Goal: Task Accomplishment & Management: Manage account settings

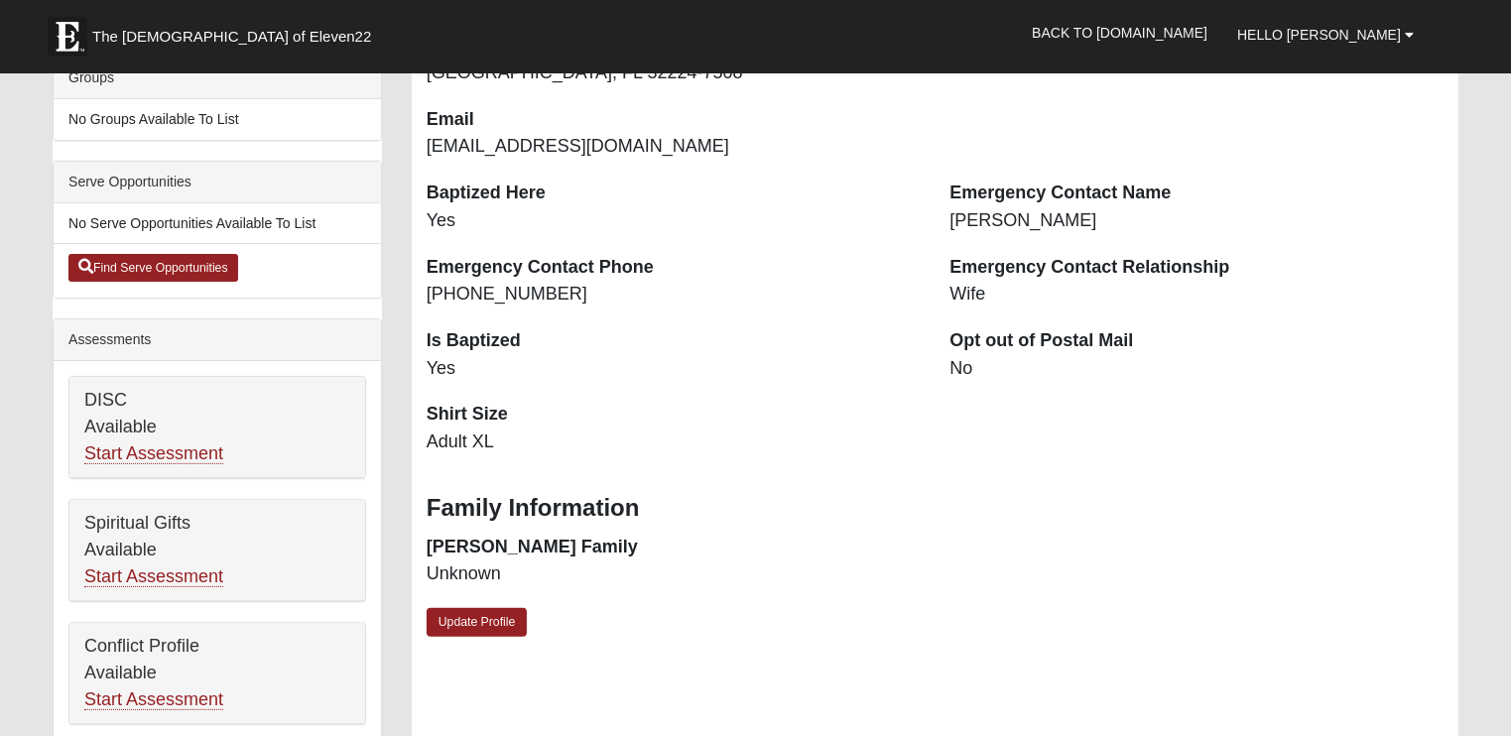
scroll to position [298, 0]
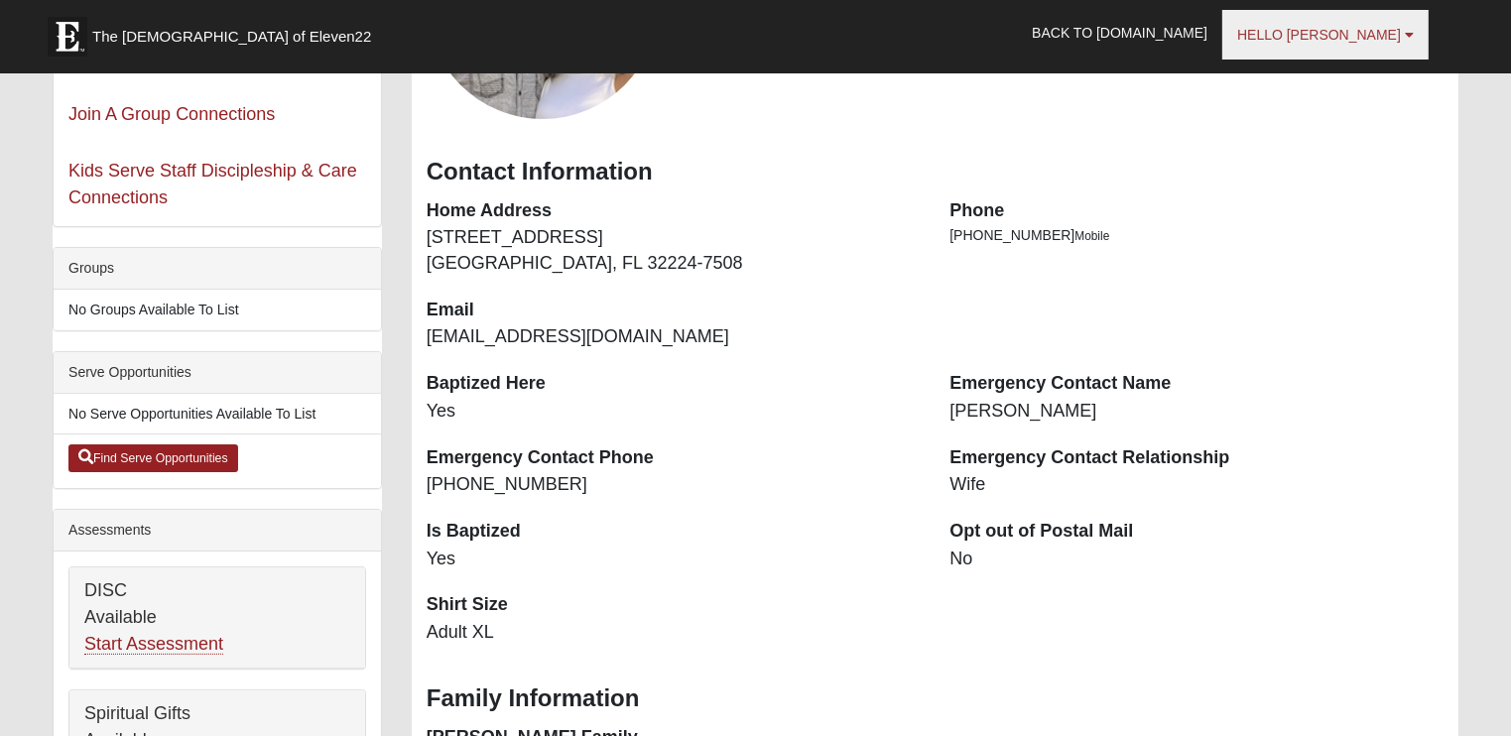
click at [1340, 47] on link "Hello Chris" at bounding box center [1325, 35] width 206 height 50
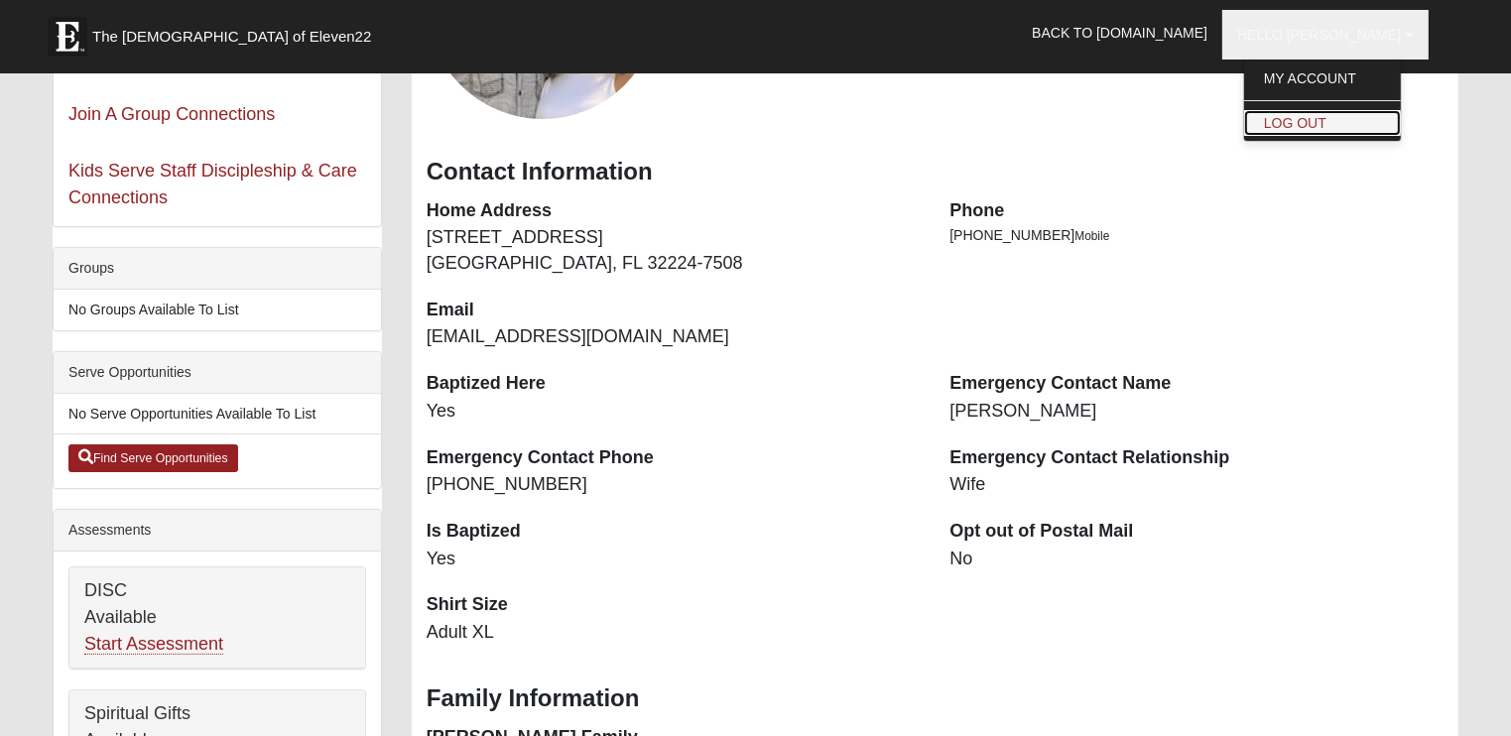
click at [1349, 121] on link "Log Out" at bounding box center [1322, 123] width 157 height 26
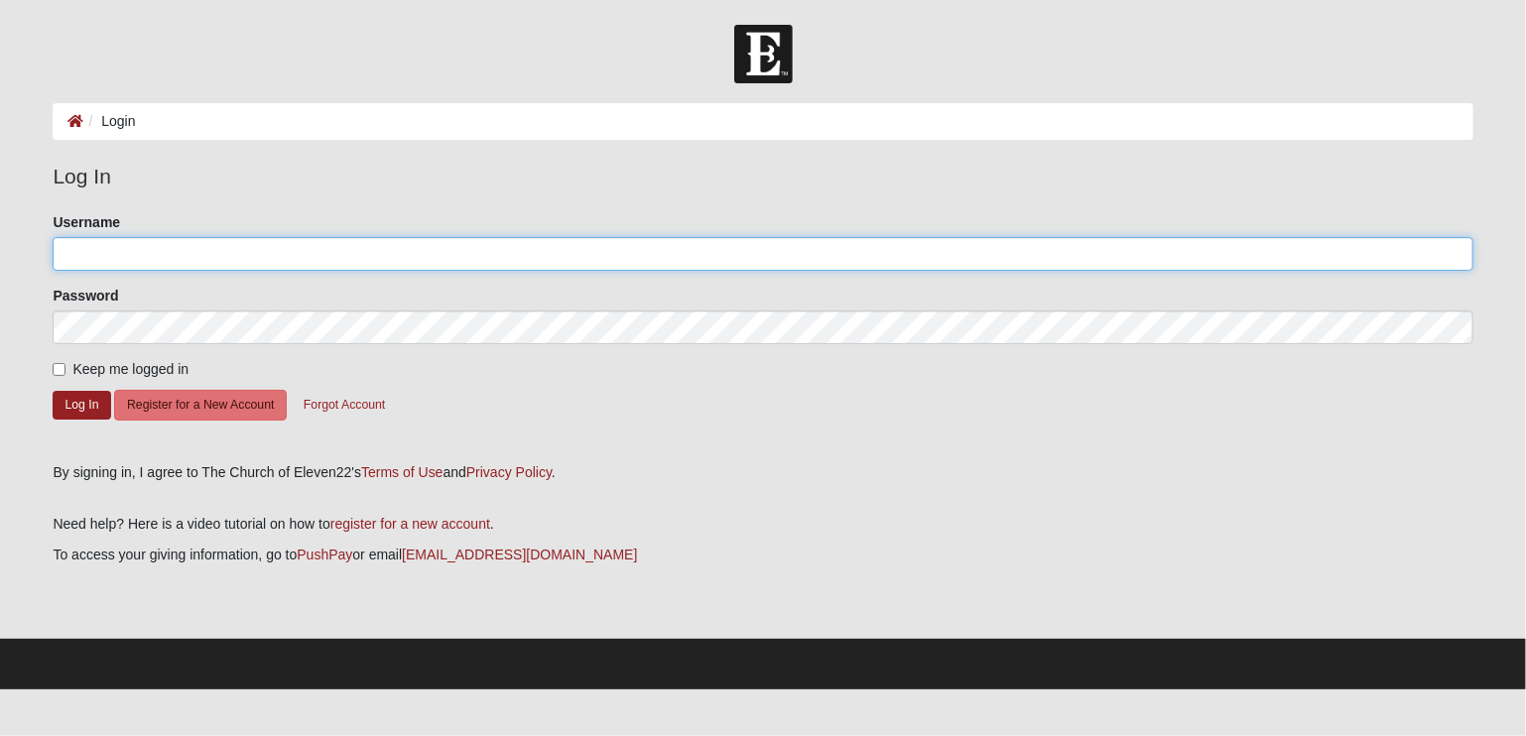
click at [106, 247] on input "Username" at bounding box center [762, 254] width 1419 height 34
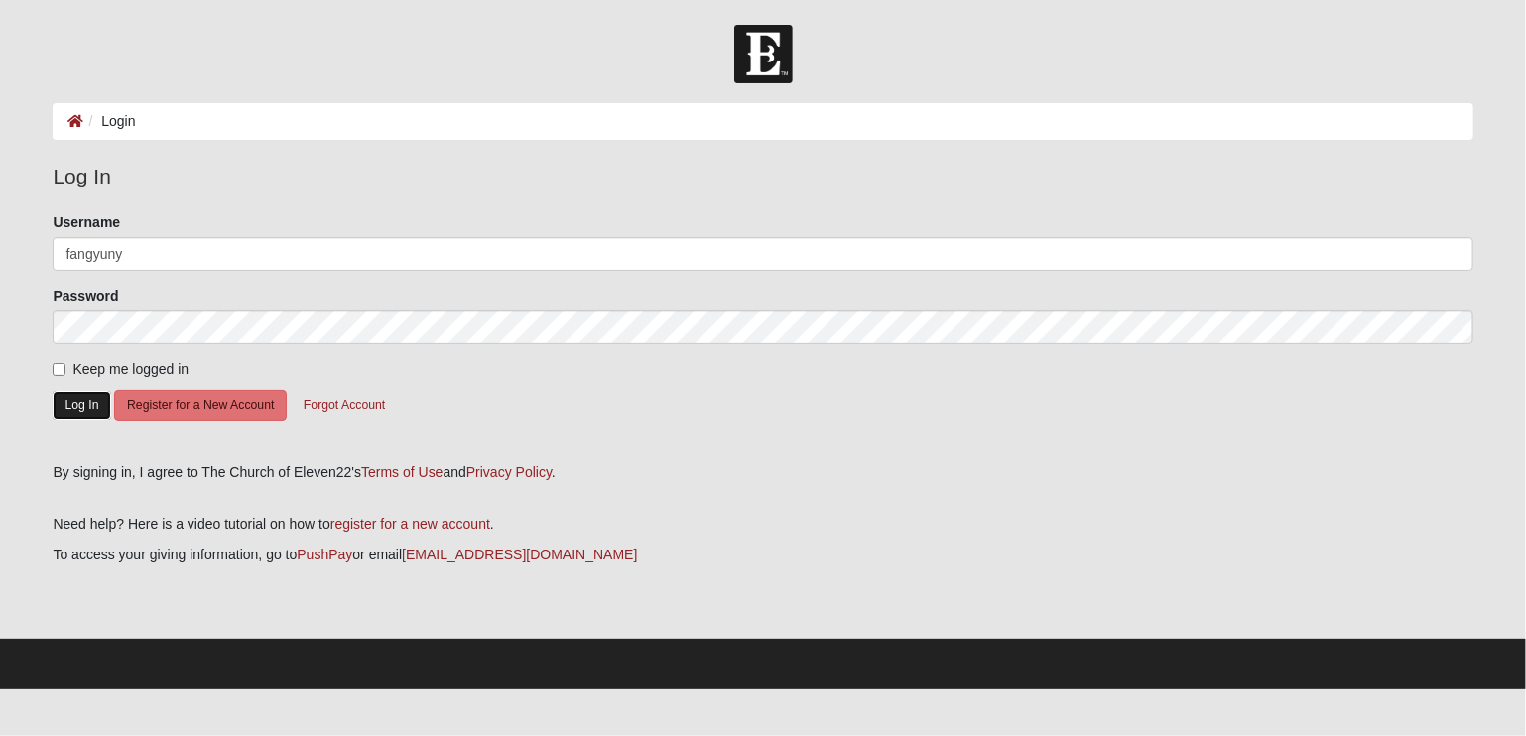
click at [64, 405] on button "Log In" at bounding box center [82, 405] width 58 height 29
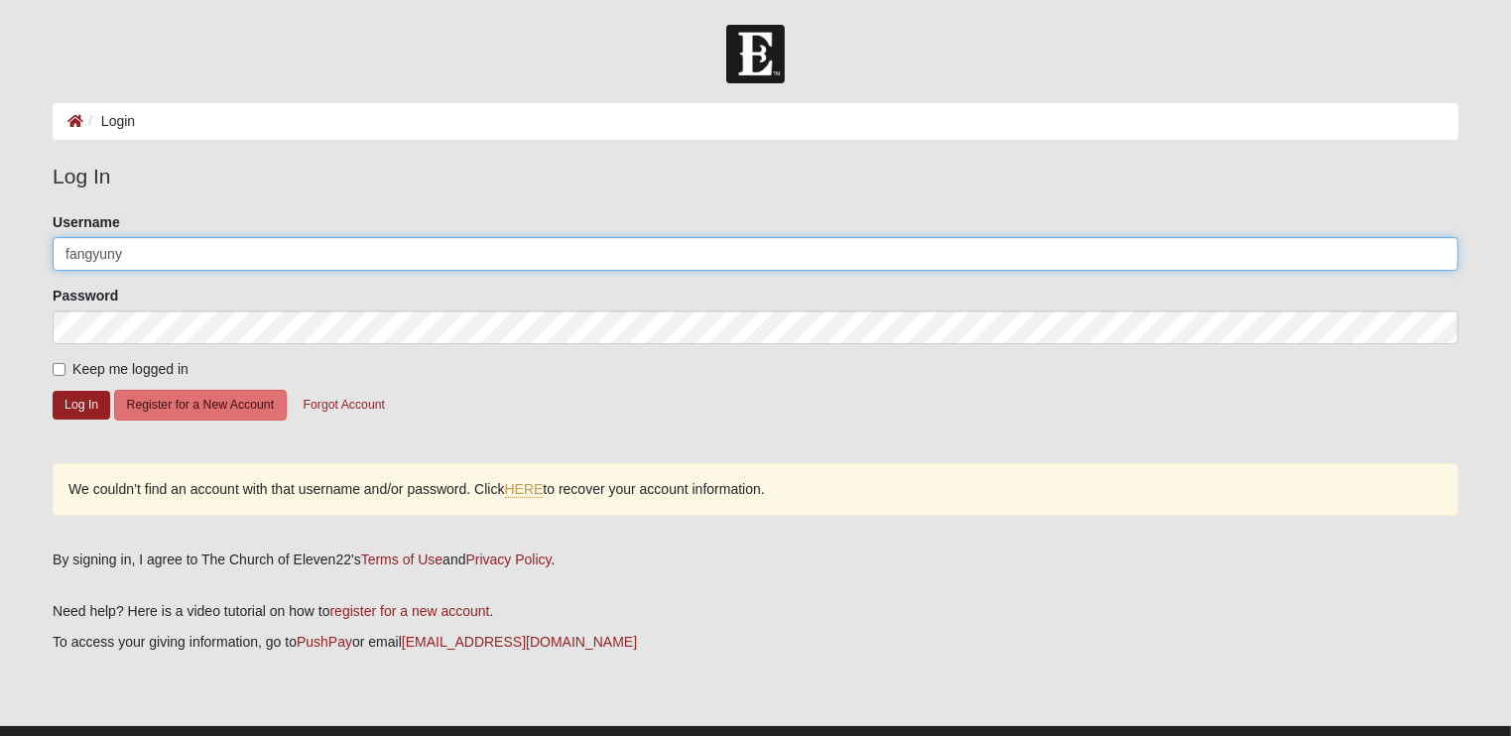
drag, startPoint x: 154, startPoint y: 251, endPoint x: 0, endPoint y: 281, distance: 156.6
click at [0, 280] on form "Log In Login Login Error Log In Please correct the following: Username fangyuny…" at bounding box center [755, 401] width 1511 height 752
type input "[EMAIL_ADDRESS][DOMAIN_NAME]"
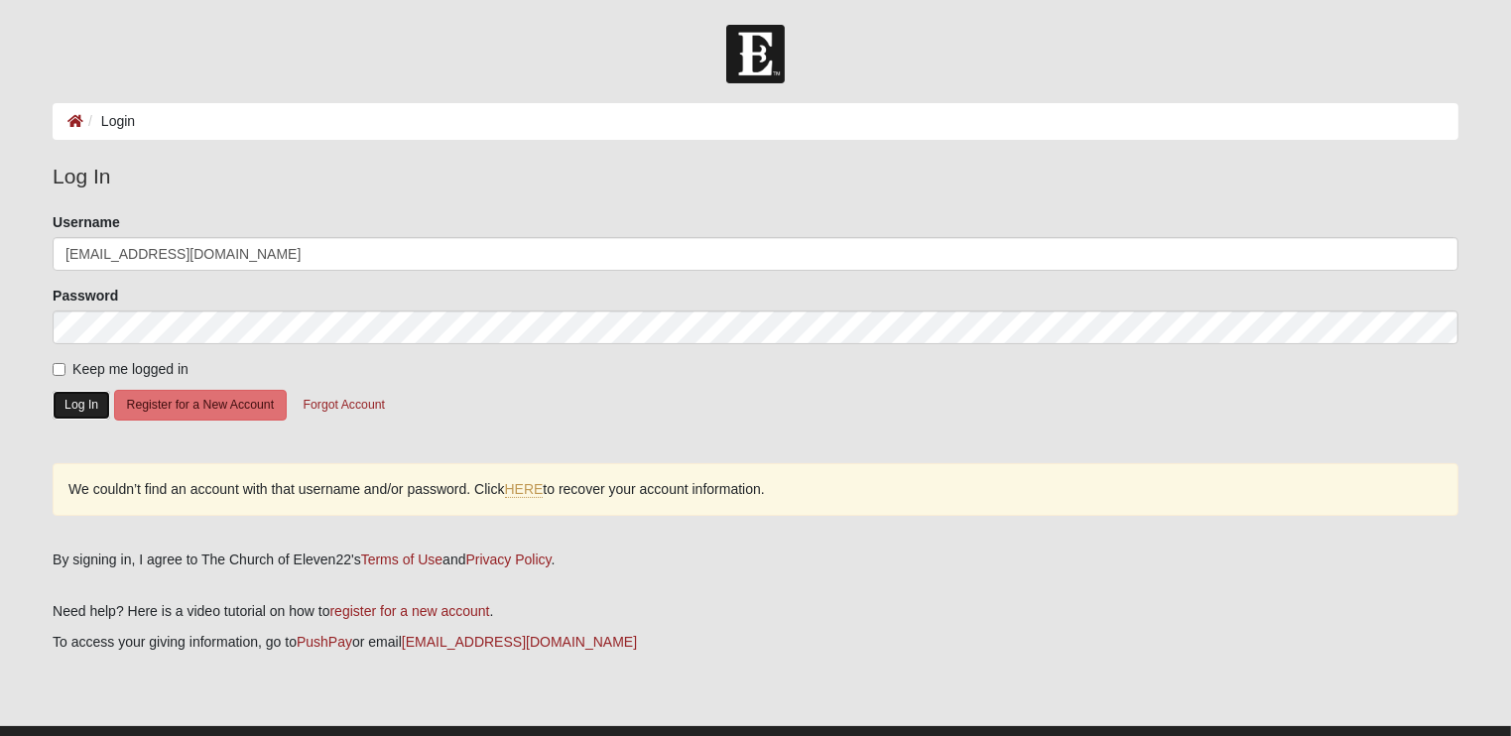
click at [75, 409] on button "Log In" at bounding box center [82, 405] width 58 height 29
click at [531, 490] on link "HERE" at bounding box center [524, 489] width 39 height 17
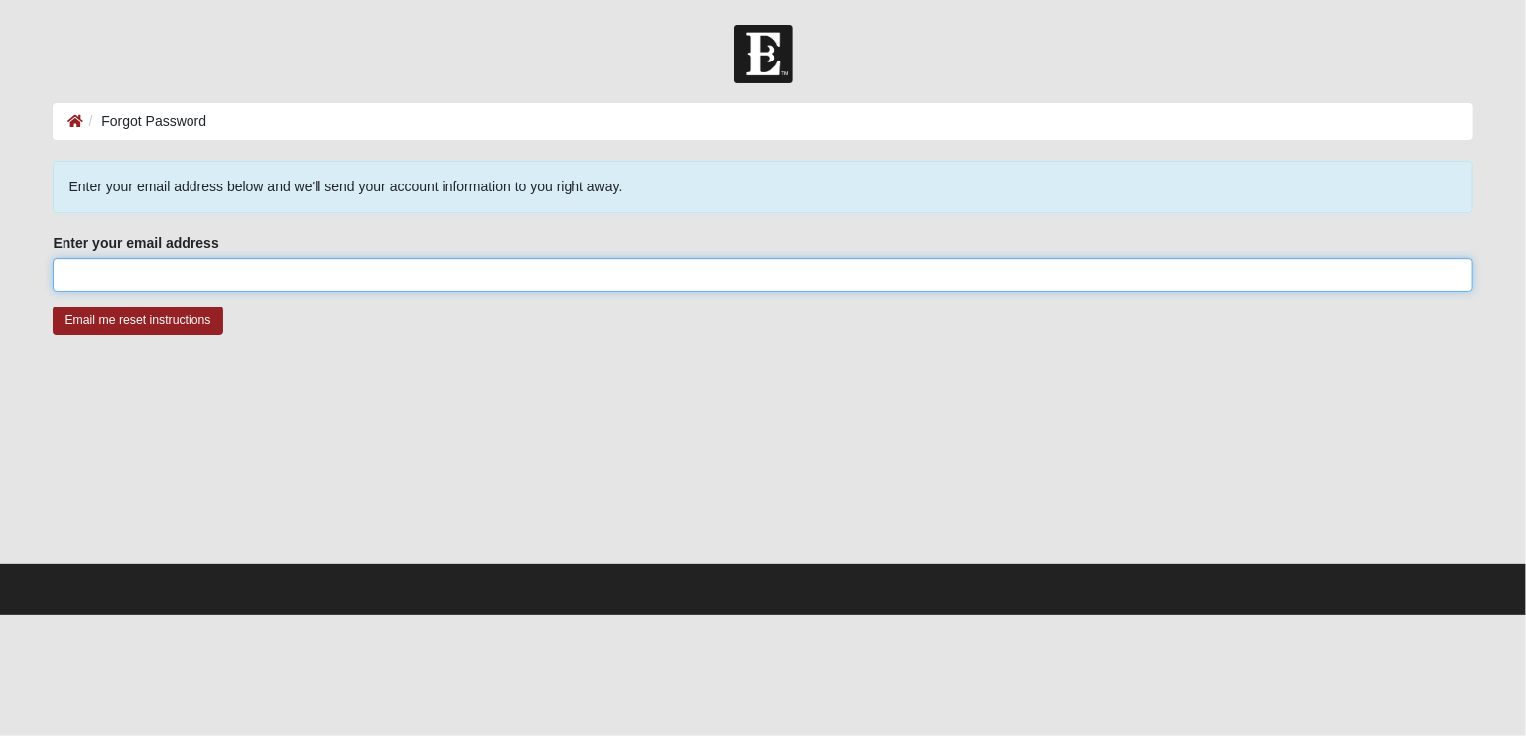
click at [184, 274] on input "Enter your email address" at bounding box center [762, 275] width 1419 height 34
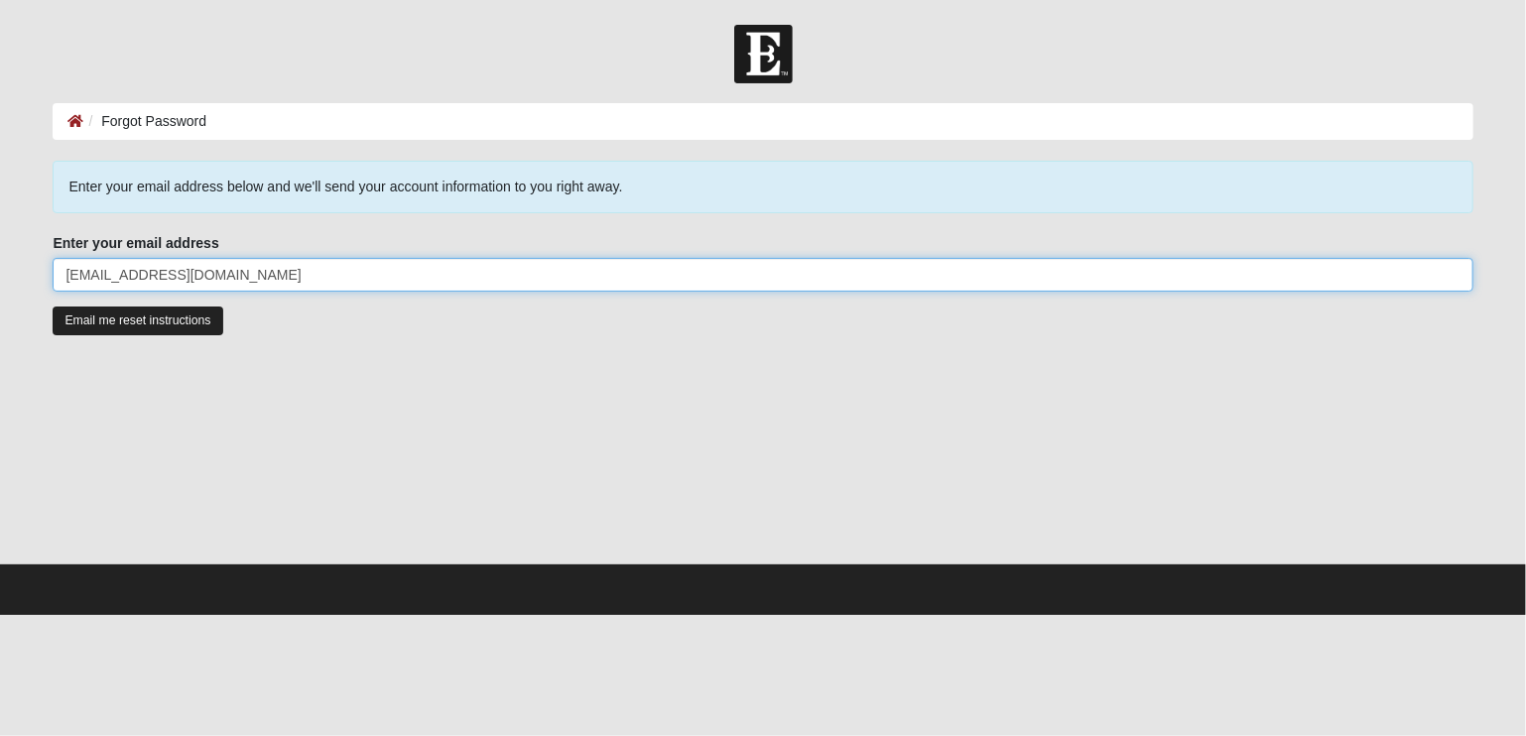
type input "fangyunjohnson@hotmail.com"
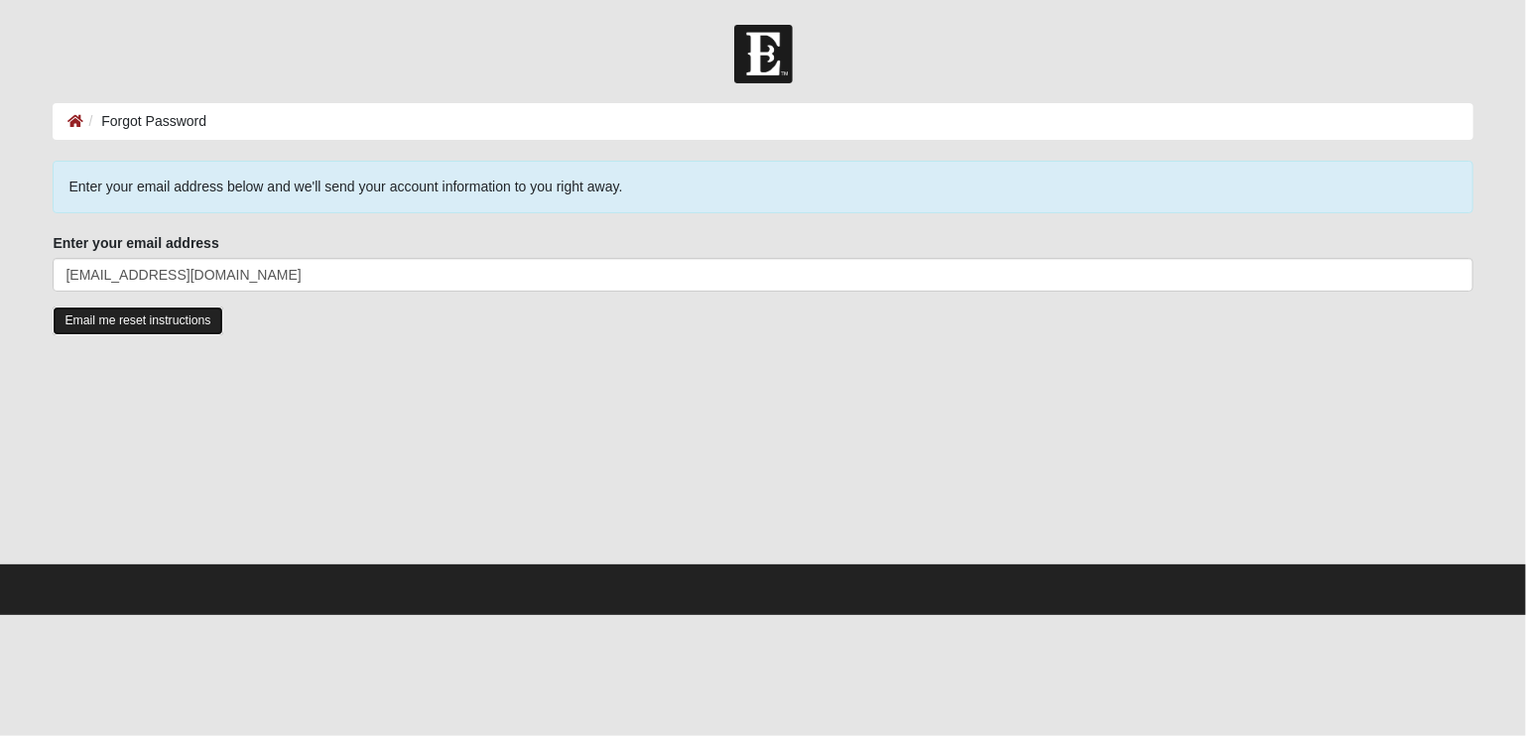
click at [115, 323] on input "Email me reset instructions" at bounding box center [138, 321] width 170 height 29
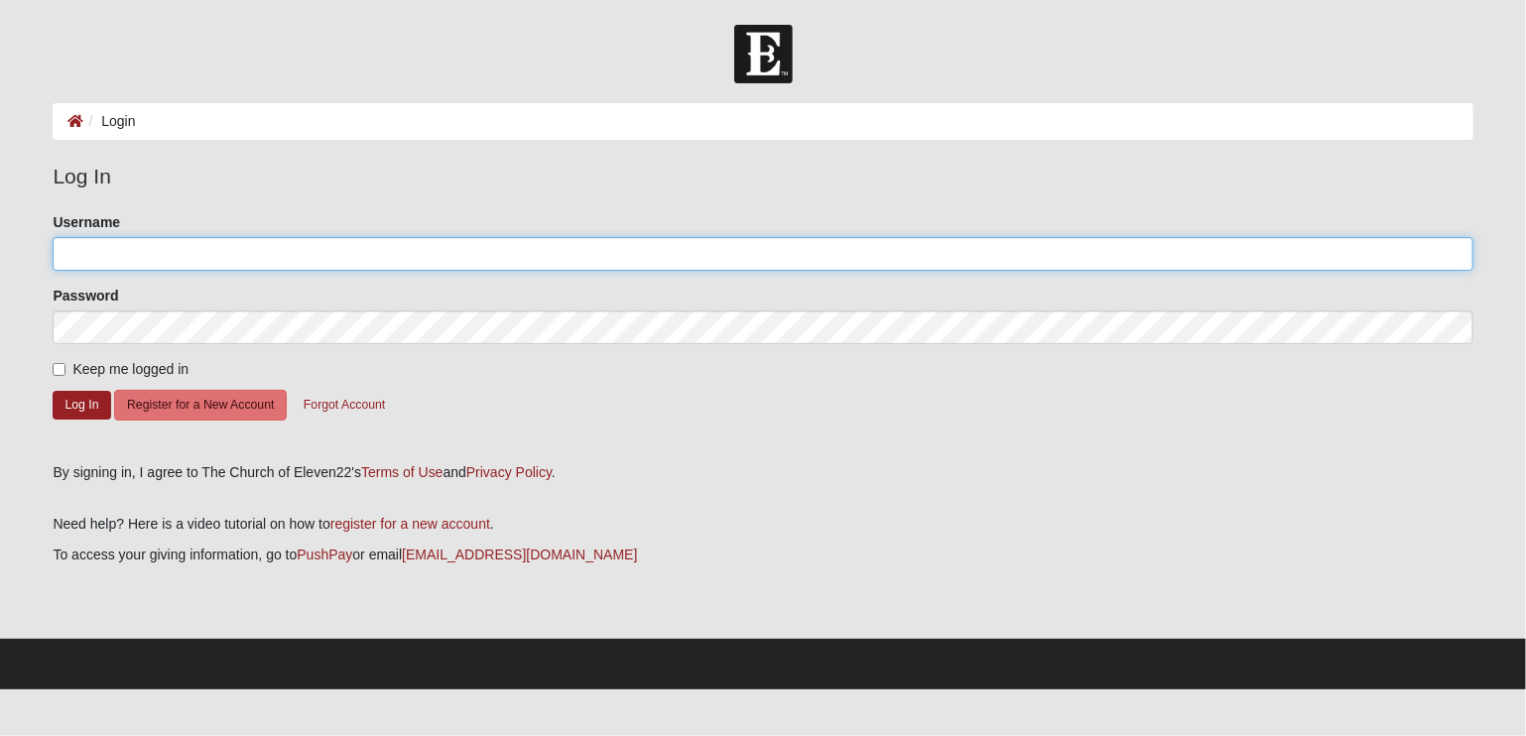
click at [194, 262] on input "Username" at bounding box center [762, 254] width 1419 height 34
type input "fangyuny"
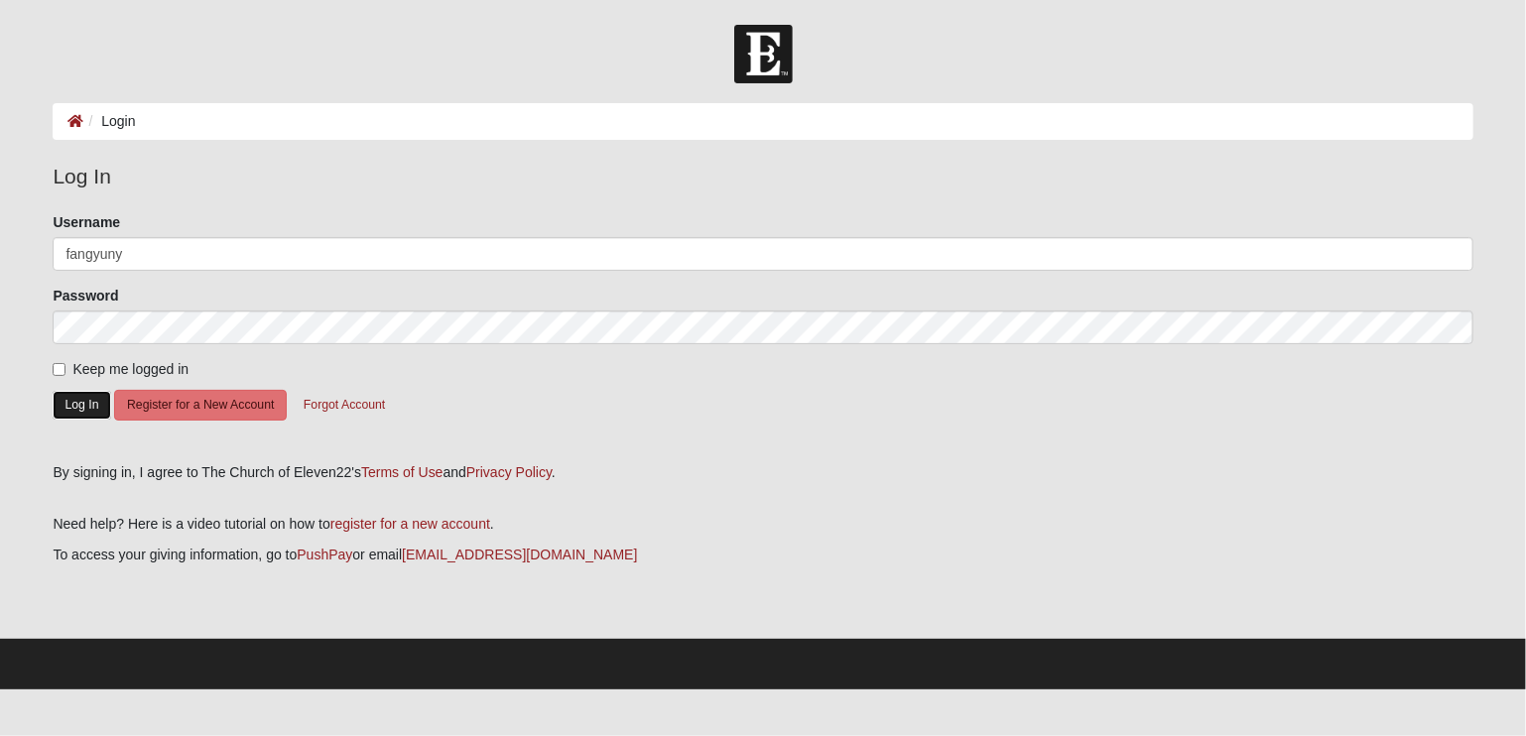
click at [87, 391] on button "Log In" at bounding box center [82, 405] width 58 height 29
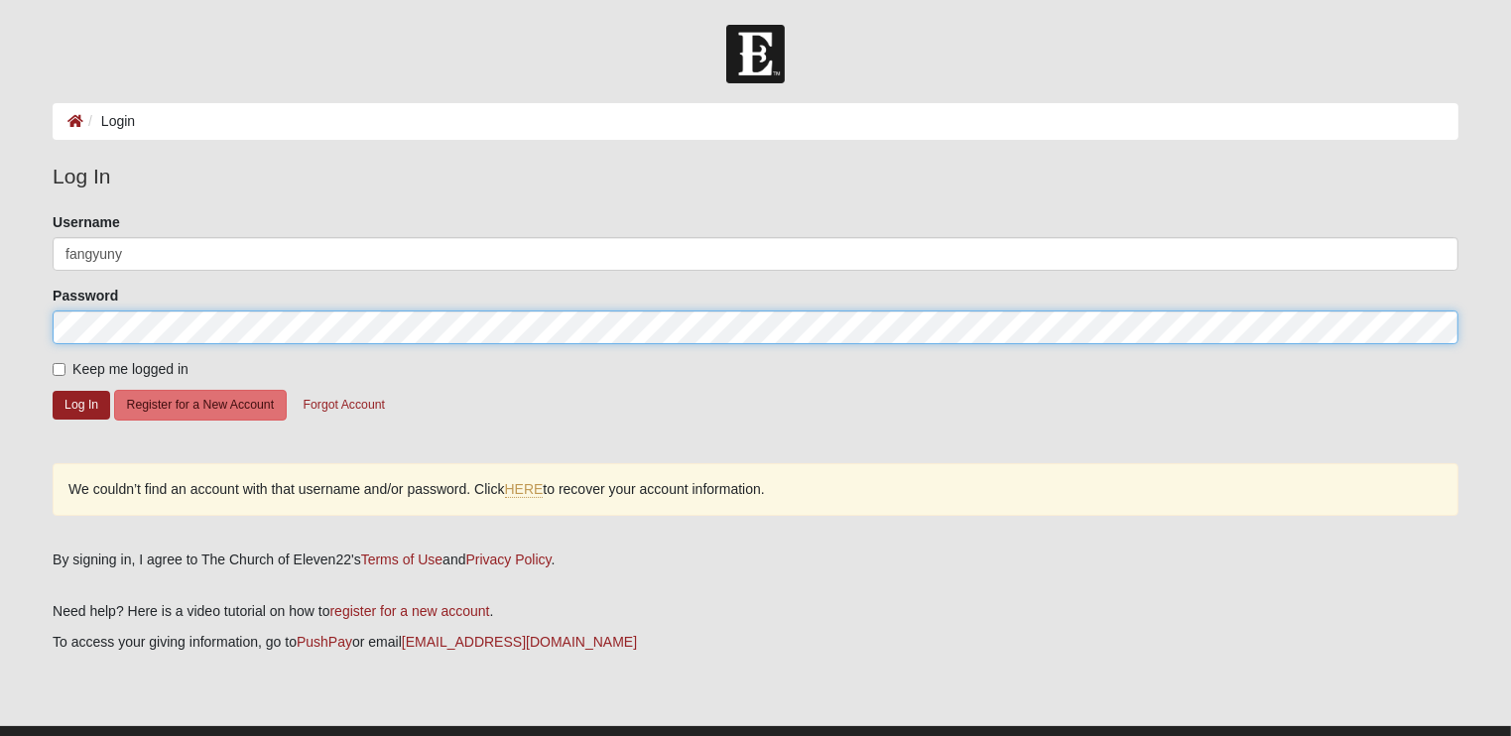
click at [0, 327] on form "Log In Login Login Error Log In Please correct the following: Username fangyuny…" at bounding box center [755, 401] width 1511 height 752
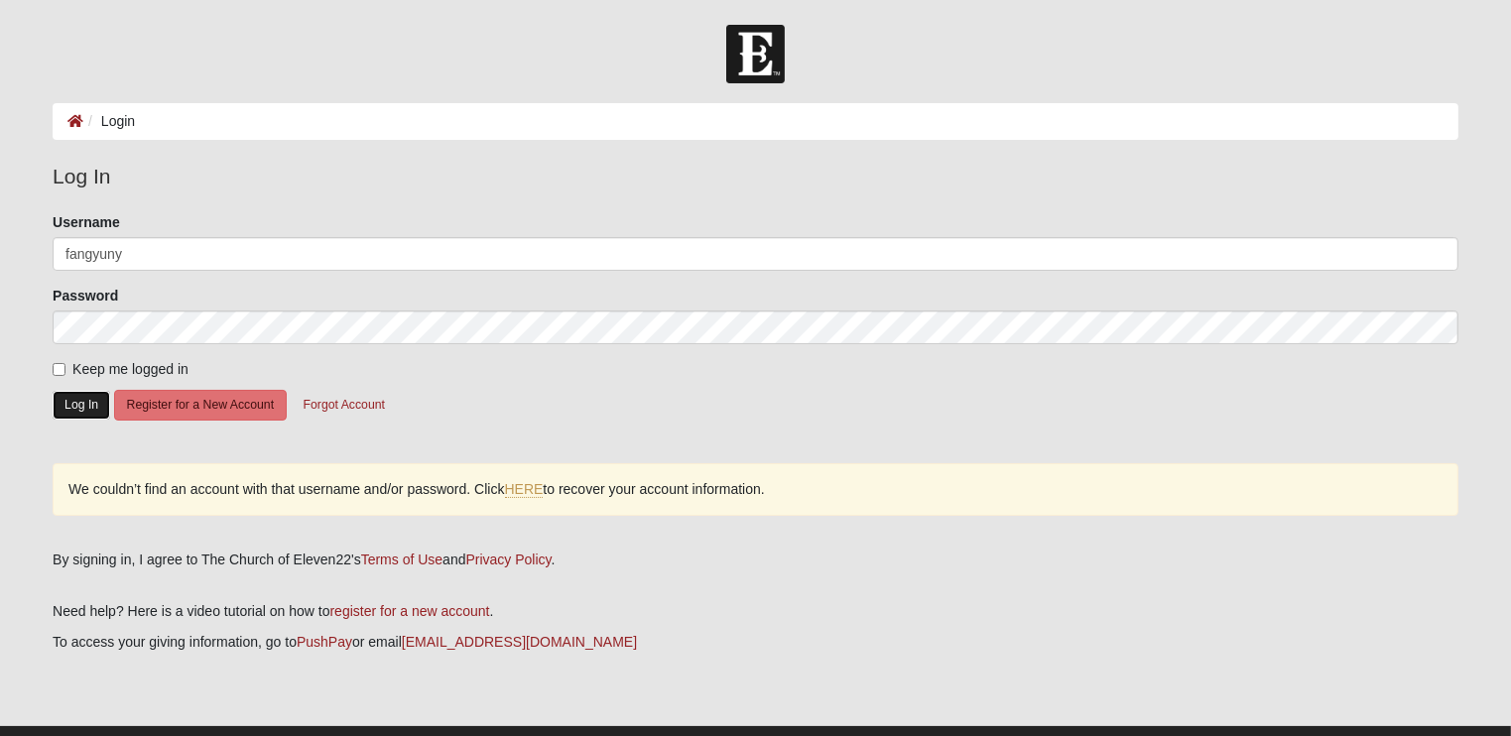
click at [79, 405] on button "Log In" at bounding box center [82, 405] width 58 height 29
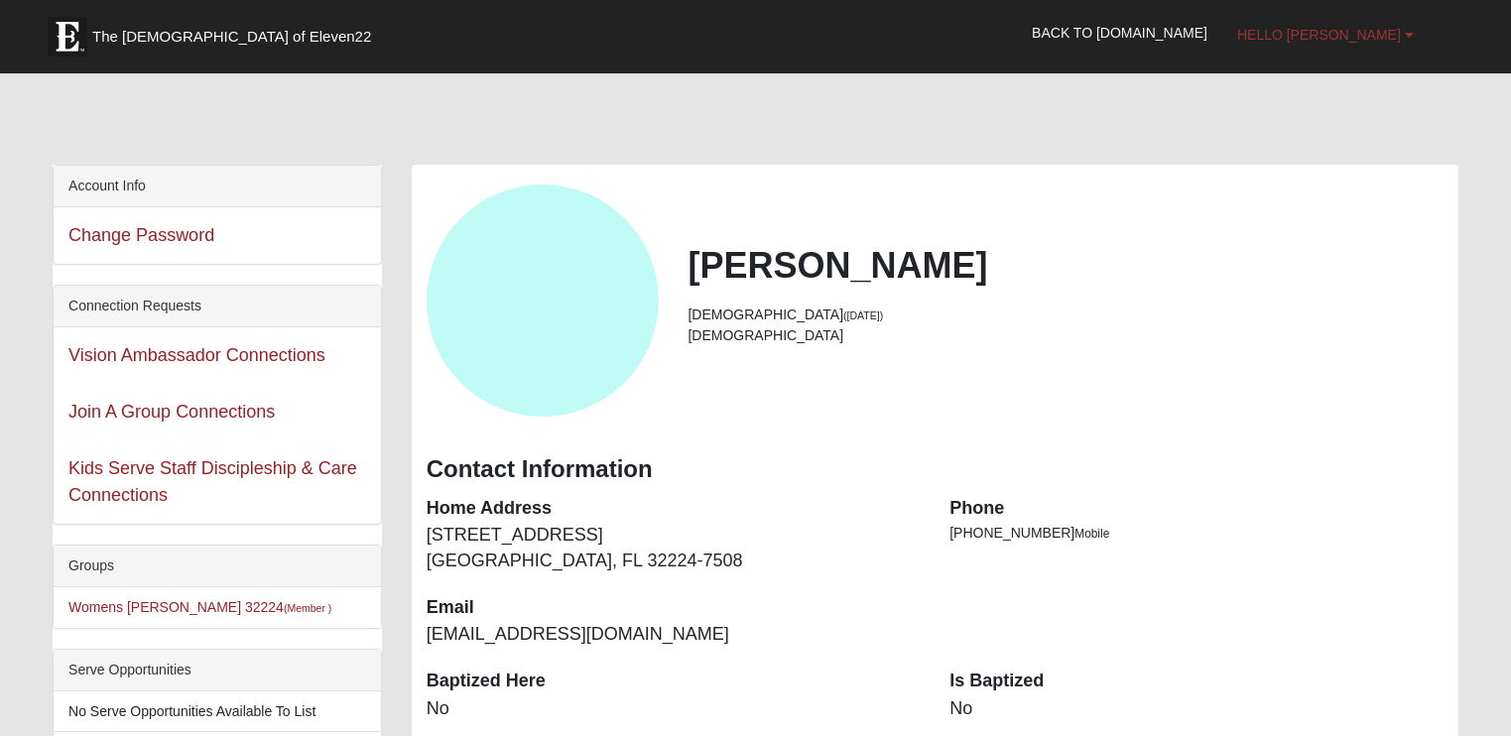
click at [1365, 29] on span "Hello [PERSON_NAME]" at bounding box center [1319, 35] width 164 height 16
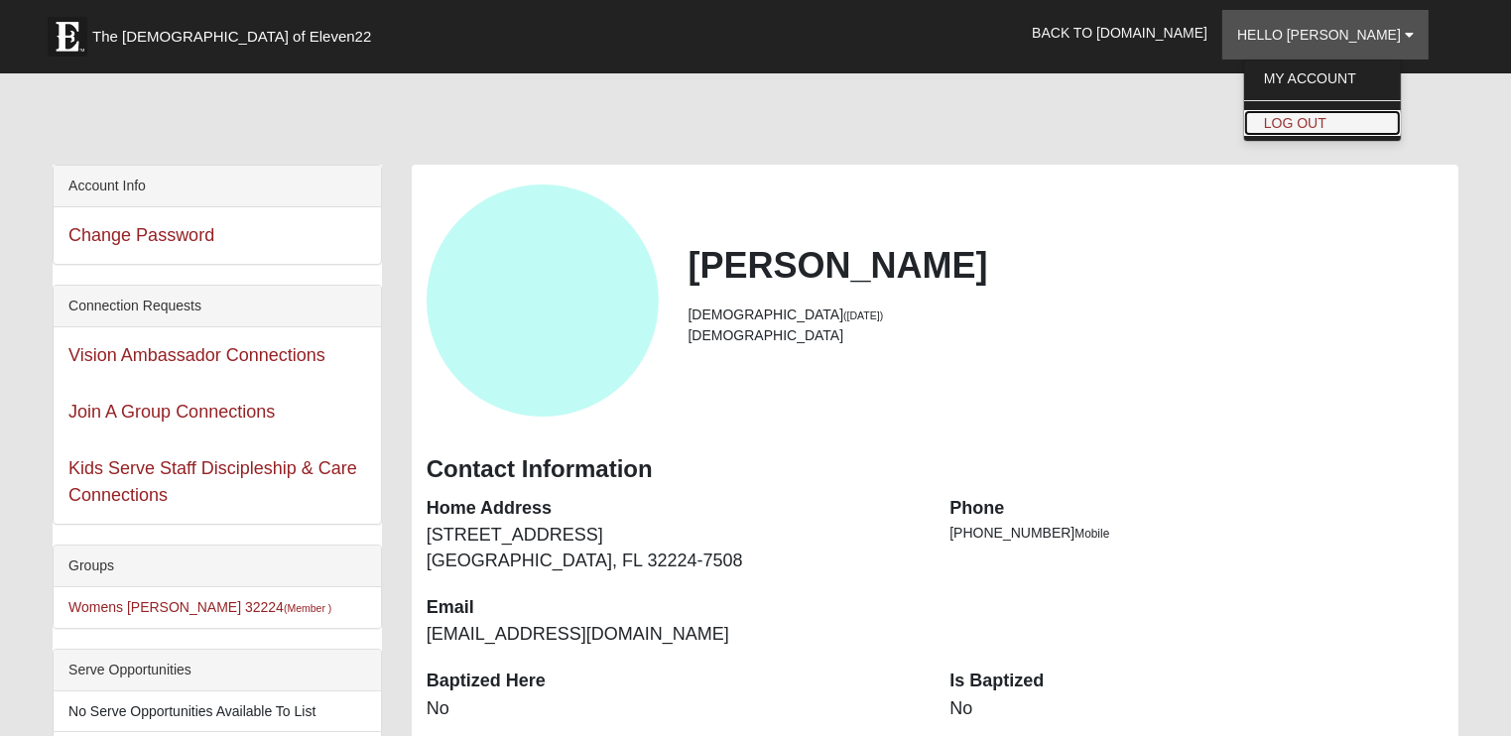
click at [1332, 128] on link "Log Out" at bounding box center [1322, 123] width 157 height 26
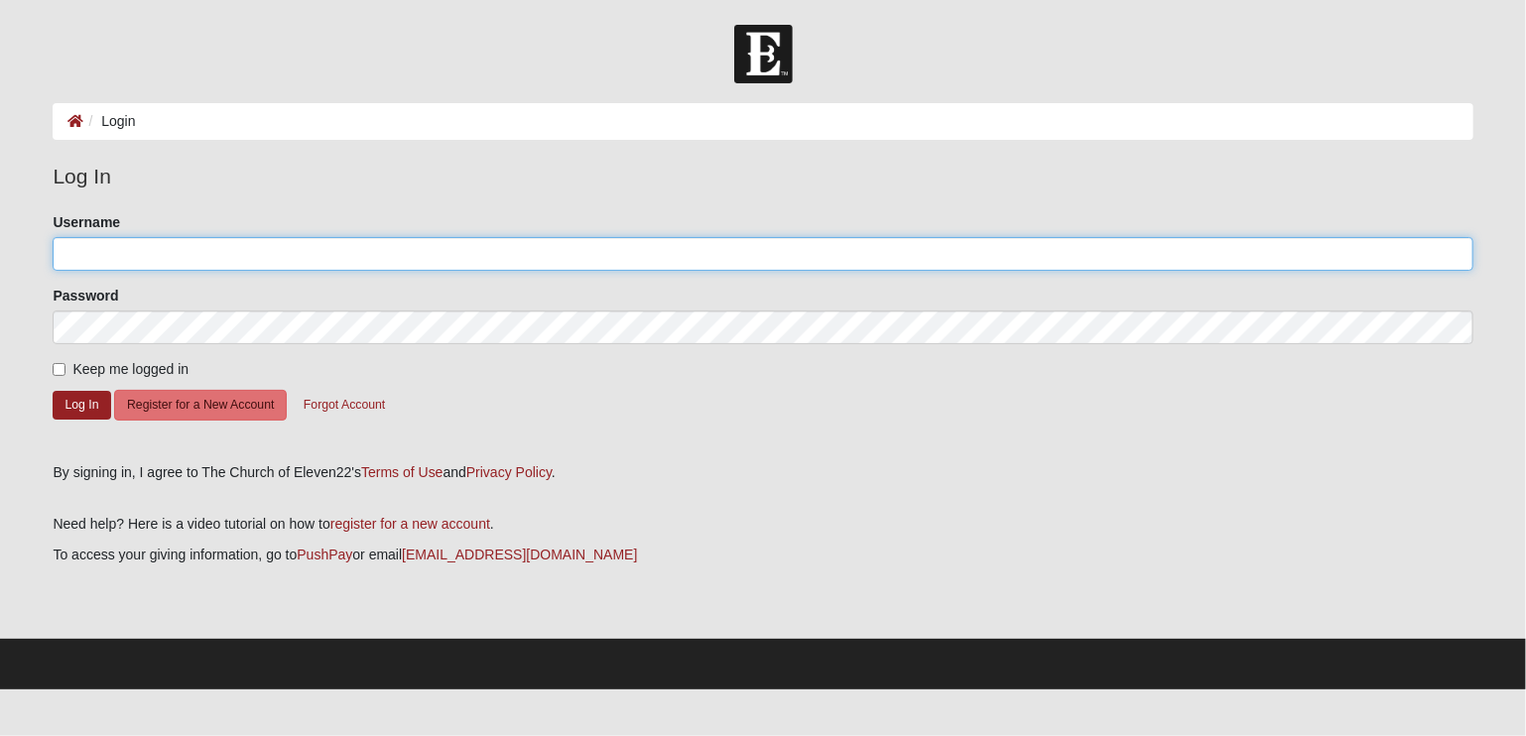
click at [221, 254] on input "Username" at bounding box center [762, 254] width 1419 height 34
type input "cjohnson2619"
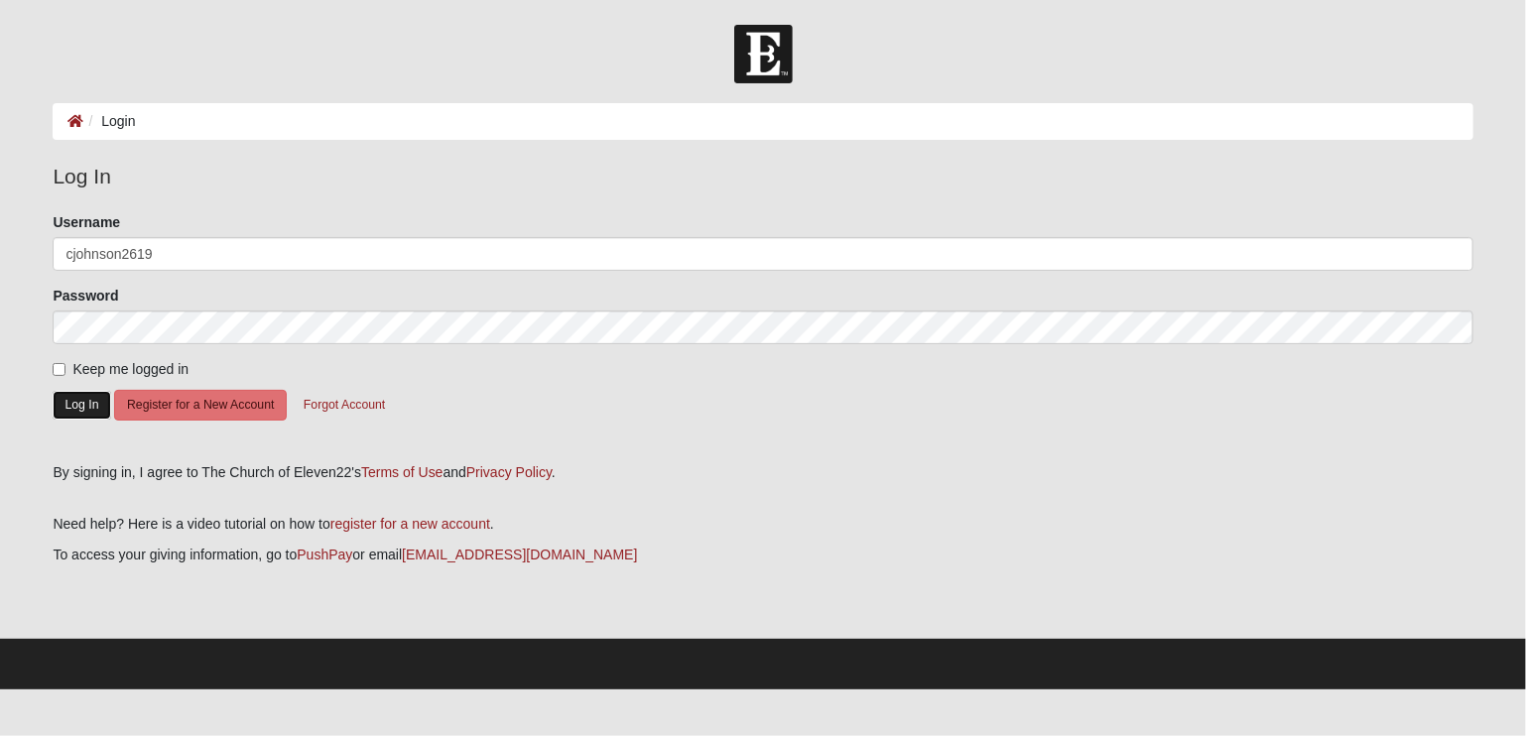
click at [92, 399] on button "Log In" at bounding box center [82, 405] width 58 height 29
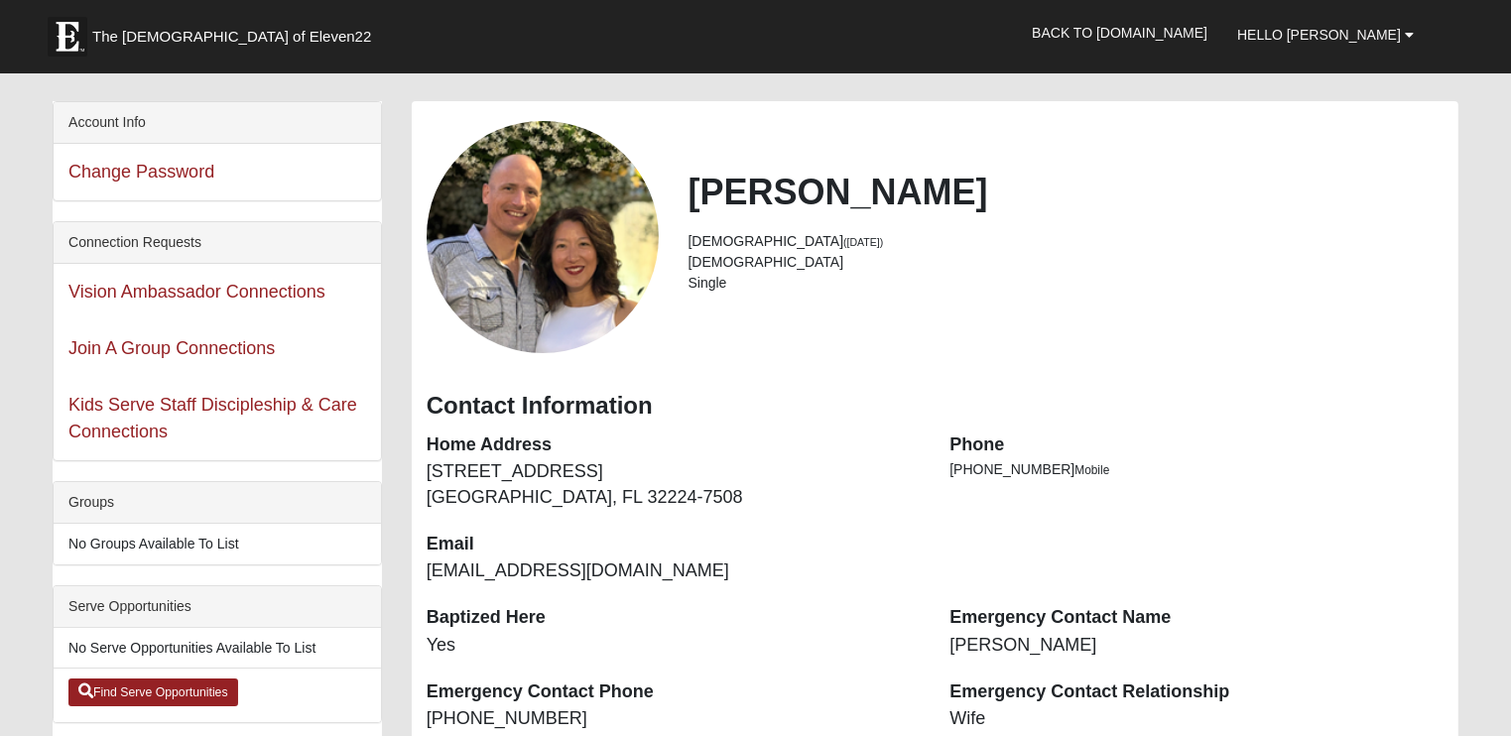
scroll to position [99, 0]
